Goal: Task Accomplishment & Management: Complete application form

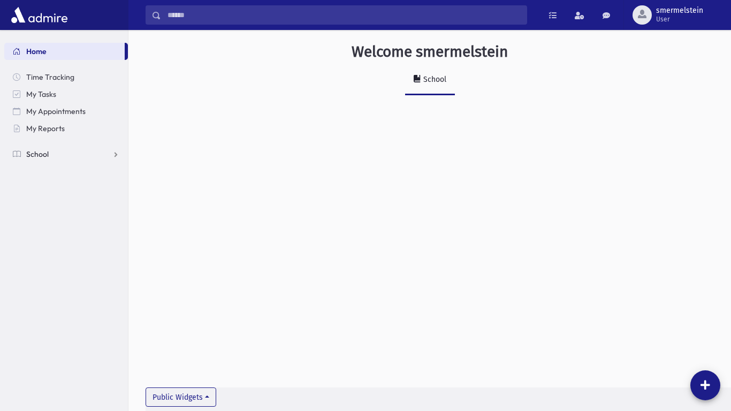
click at [117, 150] on link "School" at bounding box center [66, 154] width 124 height 17
click at [96, 191] on link "Attendance" at bounding box center [66, 188] width 124 height 17
click at [51, 204] on span "Entry" at bounding box center [50, 206] width 18 height 10
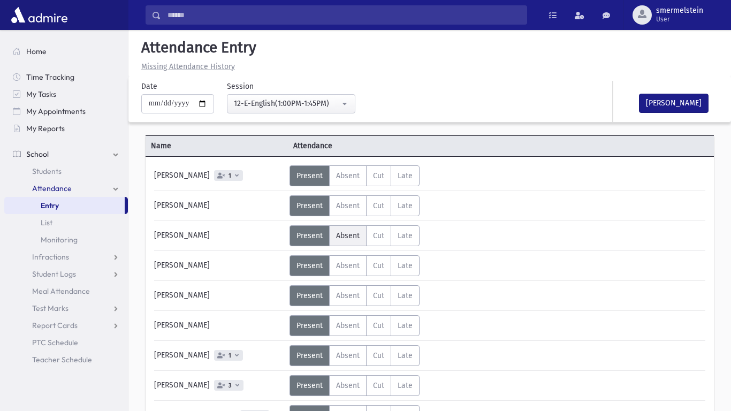
click at [350, 239] on span "Absent" at bounding box center [348, 235] width 24 height 9
click at [356, 385] on div "Error ×" at bounding box center [430, 377] width 150 height 20
click at [346, 385] on span "Absent" at bounding box center [348, 385] width 24 height 9
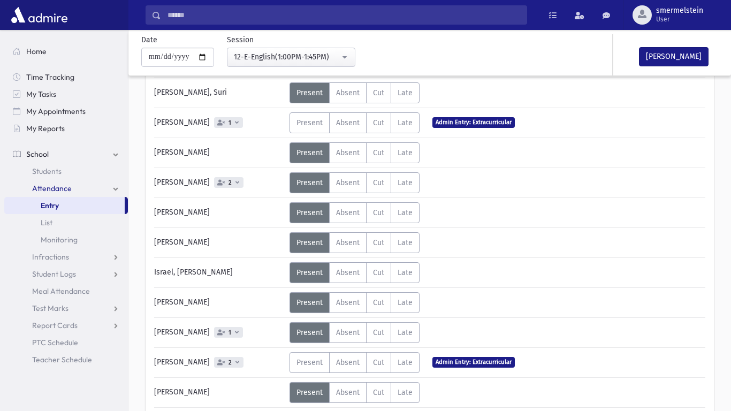
scroll to position [356, 0]
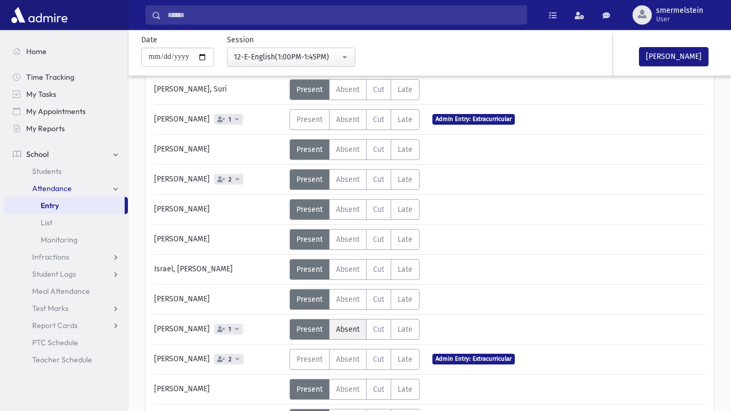
click at [355, 327] on span "Absent" at bounding box center [348, 329] width 24 height 9
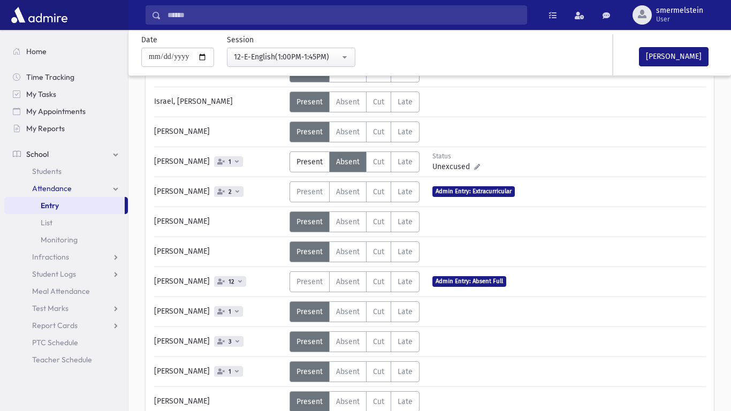
scroll to position [526, 0]
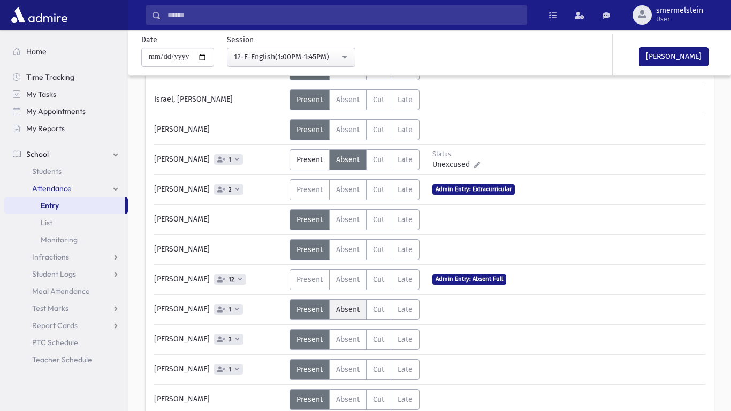
click at [348, 309] on span "Absent" at bounding box center [348, 309] width 24 height 9
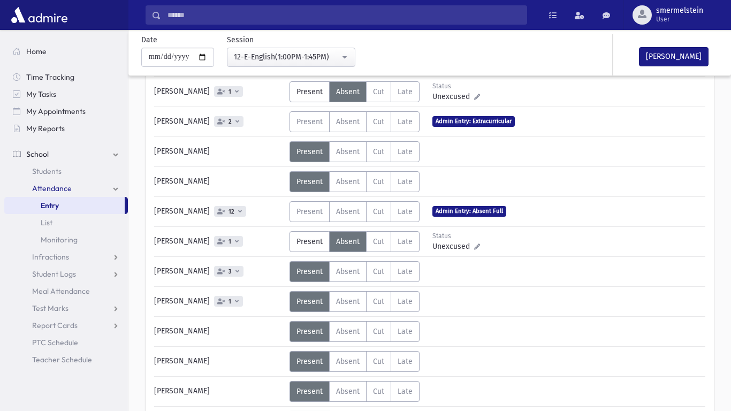
scroll to position [598, 0]
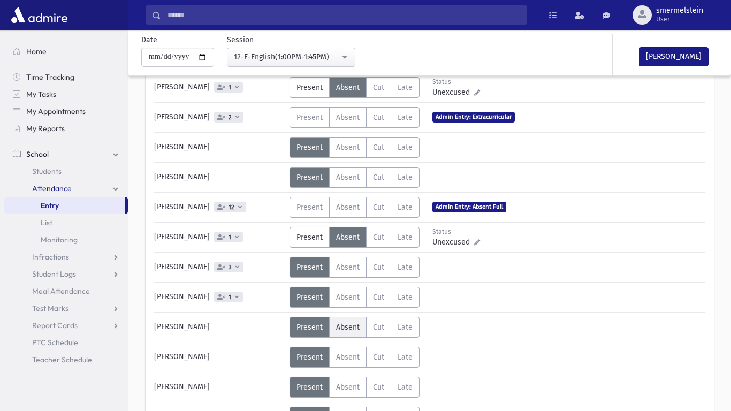
click at [361, 326] on label "Absent A" at bounding box center [347, 327] width 37 height 21
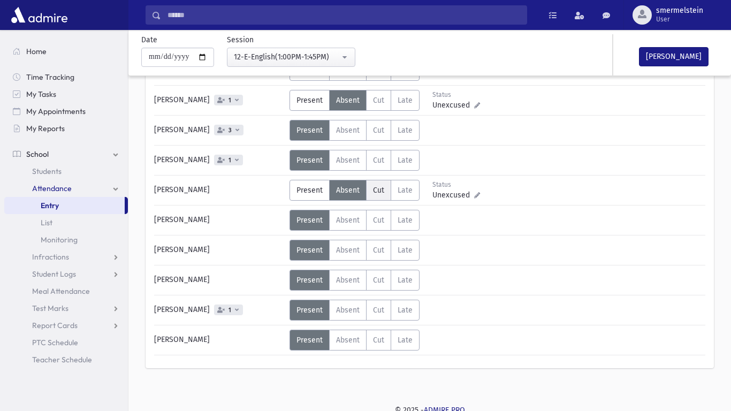
scroll to position [740, 0]
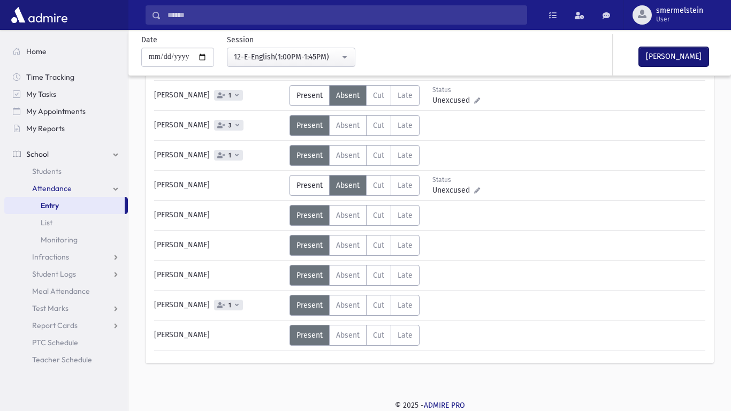
click at [688, 54] on button "[PERSON_NAME]" at bounding box center [674, 56] width 70 height 19
